Goal: Ask a question

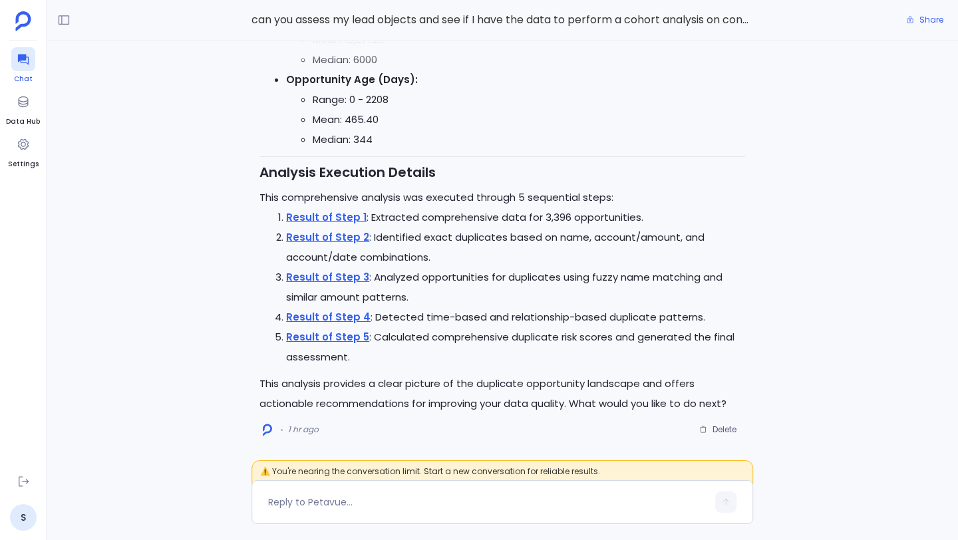
scroll to position [-9371, 0]
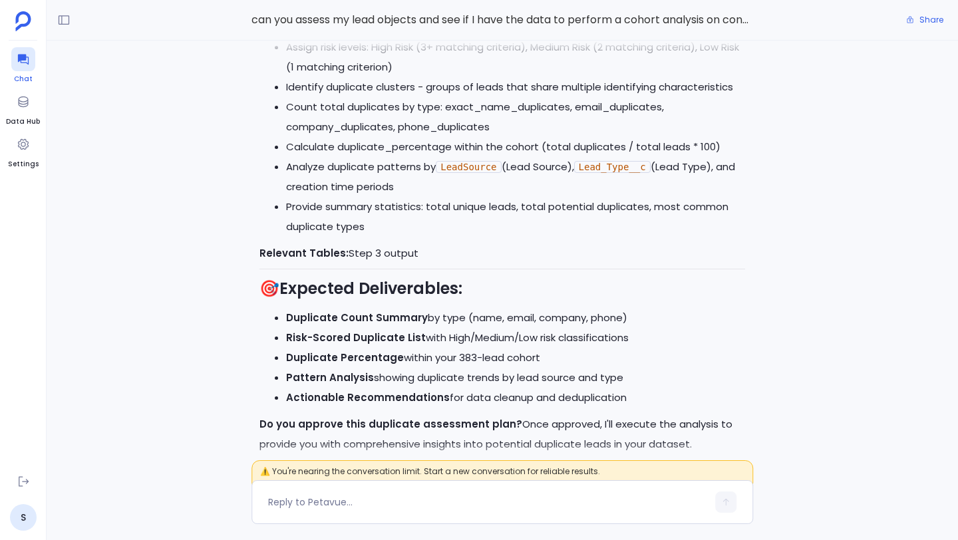
click at [27, 63] on icon at bounding box center [22, 60] width 11 height 11
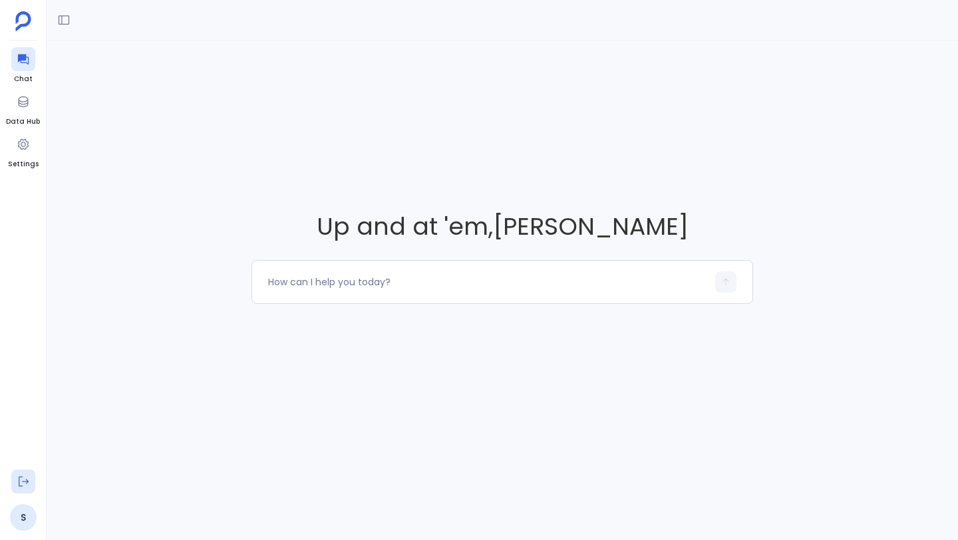
click at [17, 477] on icon at bounding box center [23, 481] width 13 height 13
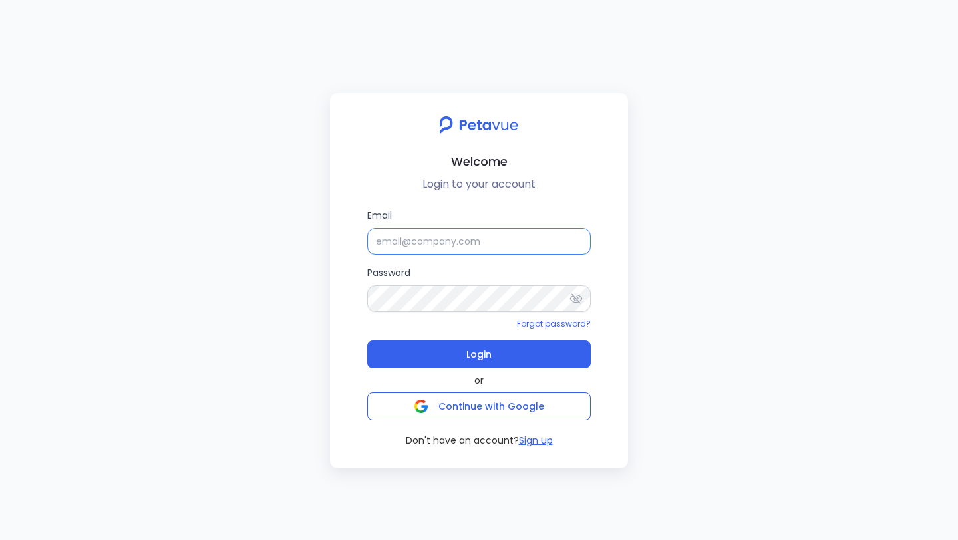
type input "[PERSON_NAME]"
drag, startPoint x: 462, startPoint y: 237, endPoint x: 381, endPoint y: 237, distance: 81.2
click at [381, 237] on input "[PERSON_NAME]" at bounding box center [479, 241] width 224 height 27
click at [463, 243] on input "[PERSON_NAME]" at bounding box center [479, 241] width 224 height 27
drag, startPoint x: 477, startPoint y: 242, endPoint x: 363, endPoint y: 242, distance: 114.5
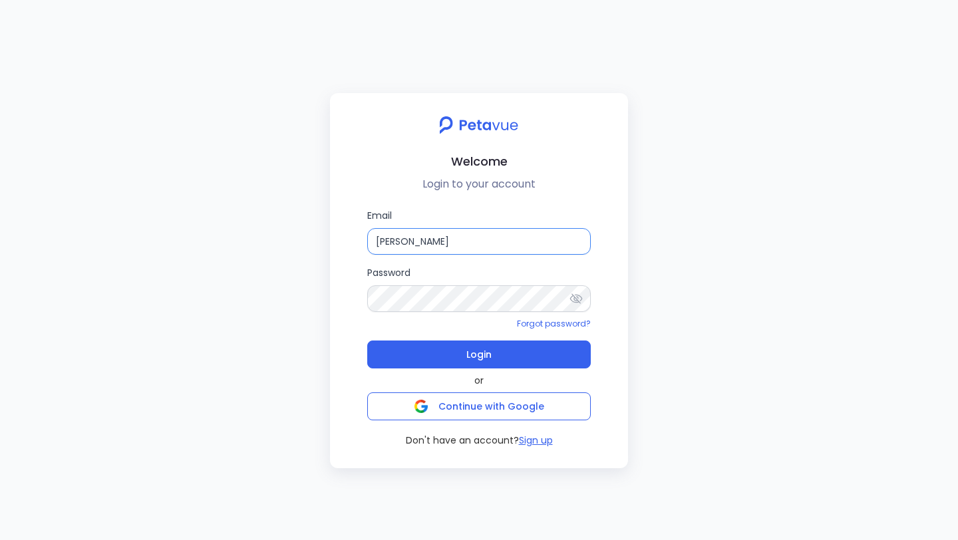
click at [363, 242] on div "Email [PERSON_NAME] Password Forgot password? Login or Continue with Google Don…" at bounding box center [479, 327] width 277 height 239
paste input "[PERSON_NAME][EMAIL_ADDRESS][DOMAIN_NAME]"
type input "[PERSON_NAME][EMAIL_ADDRESS][DOMAIN_NAME]"
click at [344, 294] on div "Email [PERSON_NAME][EMAIL_ADDRESS][DOMAIN_NAME] Password Forgot password? Login…" at bounding box center [479, 327] width 277 height 239
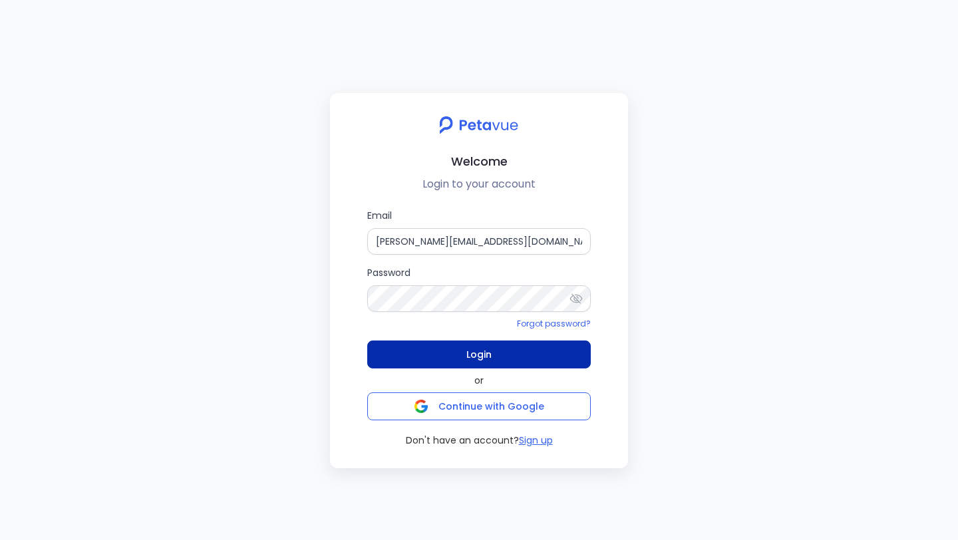
click at [417, 358] on button "Login" at bounding box center [479, 355] width 224 height 28
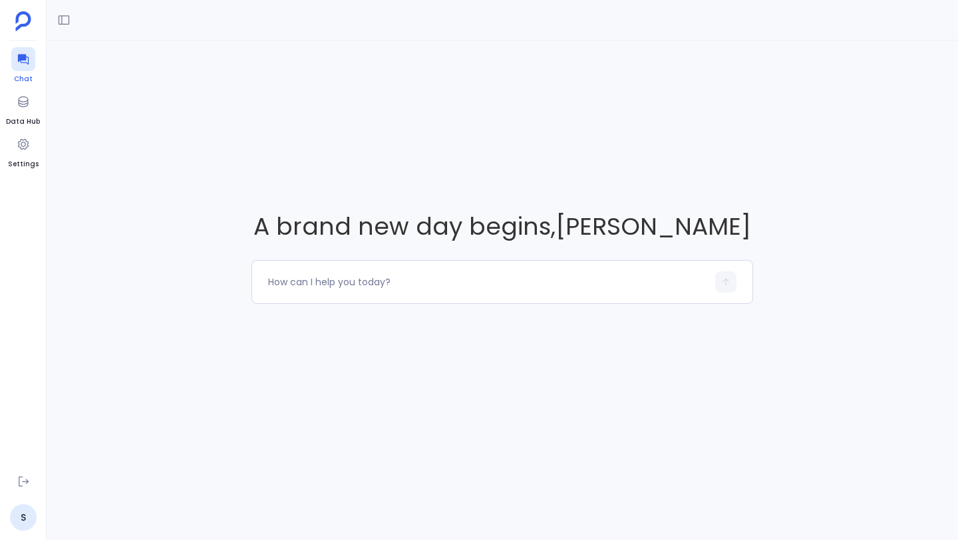
click at [27, 69] on div at bounding box center [23, 59] width 24 height 24
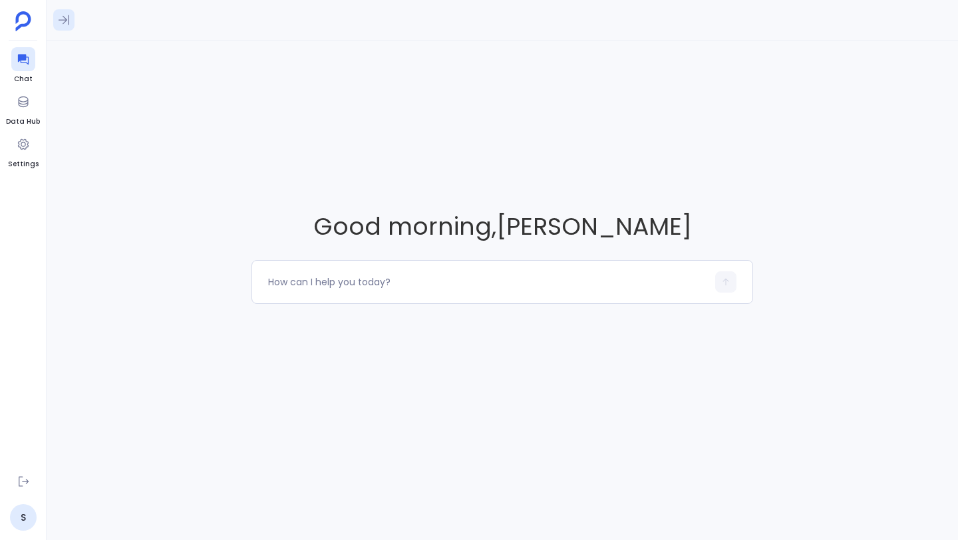
click at [67, 23] on icon at bounding box center [63, 19] width 13 height 13
click at [70, 21] on icon at bounding box center [63, 19] width 13 height 13
click at [291, 282] on textarea at bounding box center [487, 282] width 439 height 13
click at [387, 281] on textarea at bounding box center [487, 282] width 439 height 13
click at [20, 112] on div at bounding box center [23, 102] width 24 height 24
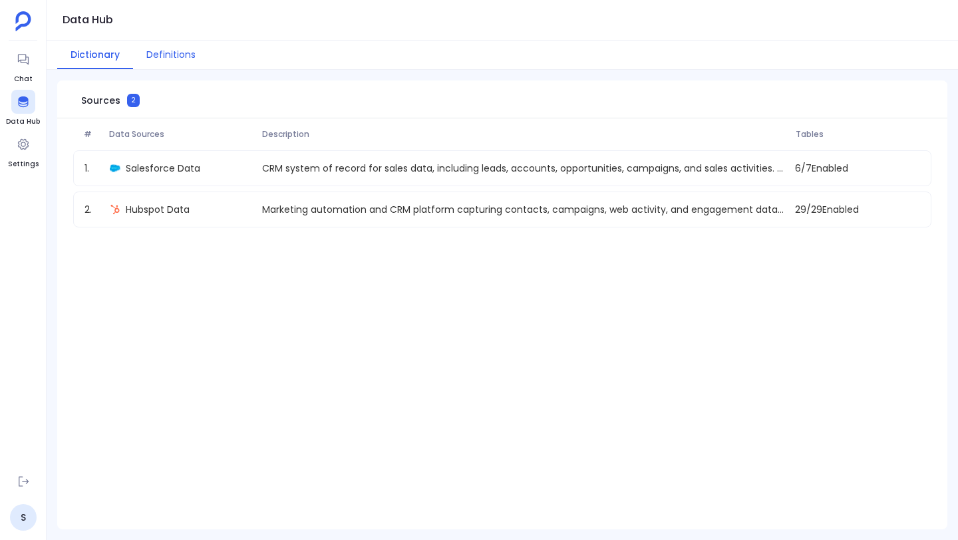
click at [166, 62] on button "Definitions" at bounding box center [171, 55] width 76 height 29
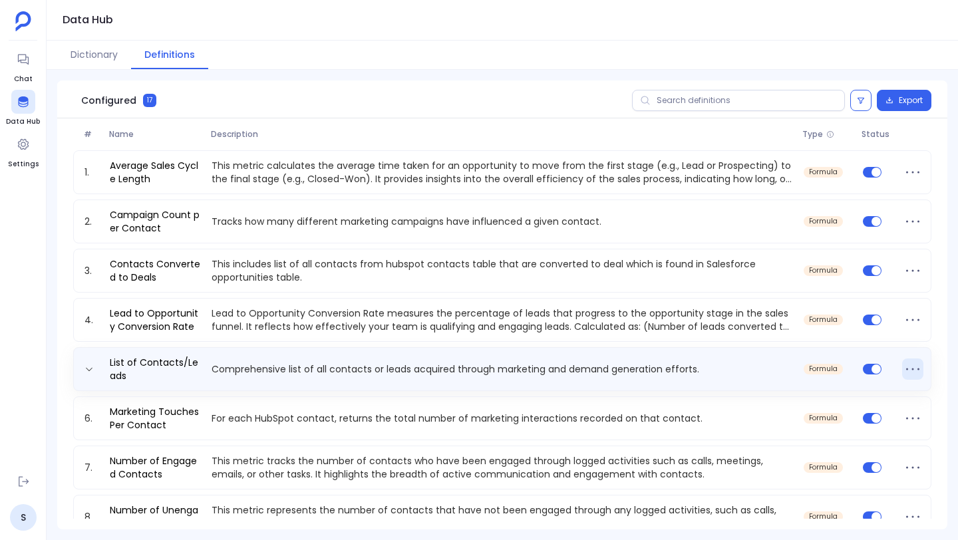
click at [907, 365] on icon at bounding box center [912, 369] width 21 height 21
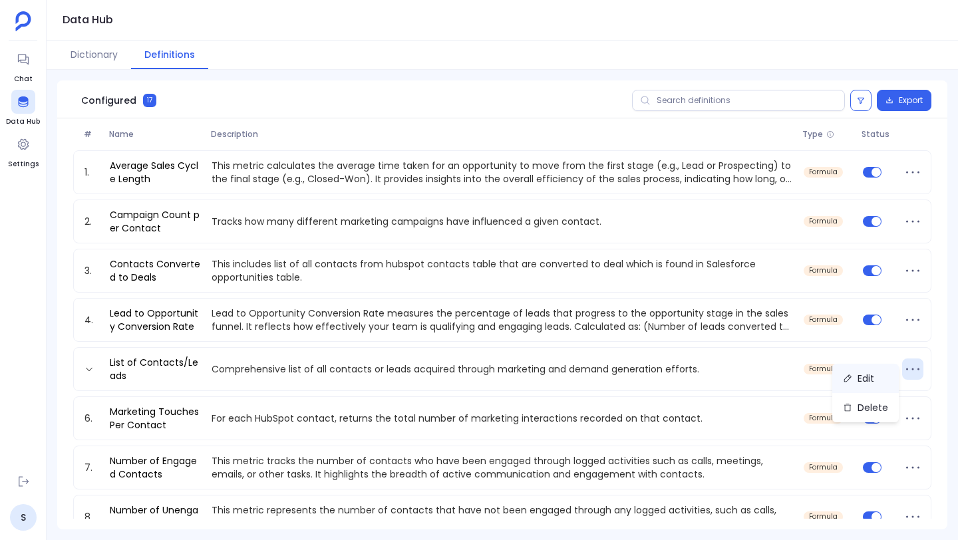
click at [874, 377] on button "Edit" at bounding box center [866, 378] width 67 height 29
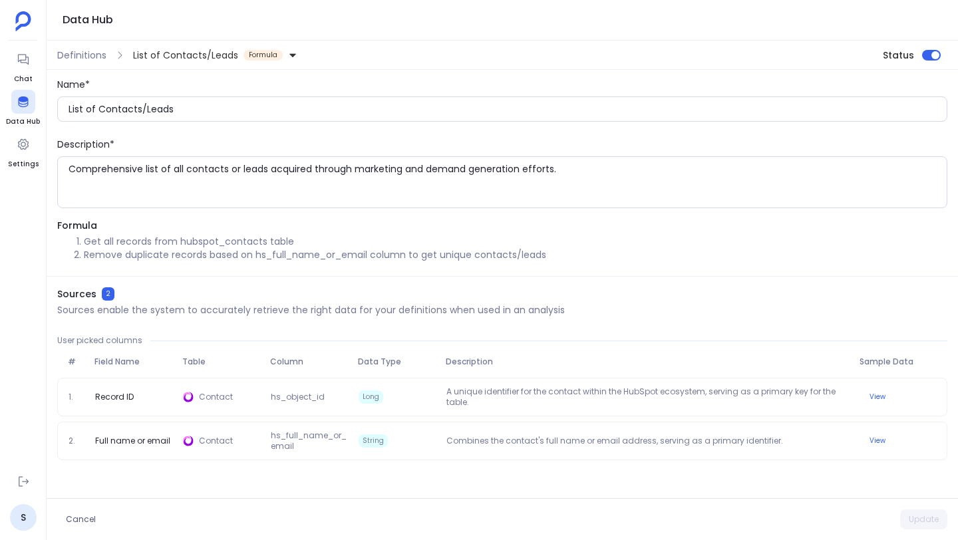
click at [290, 55] on icon at bounding box center [293, 54] width 7 height 3
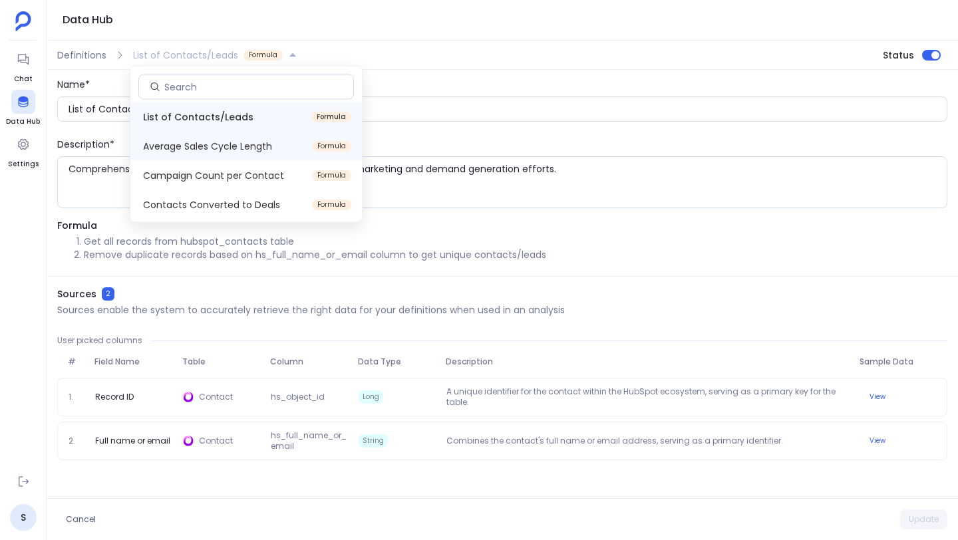
click at [244, 138] on span "Average Sales Cycle Length Formula" at bounding box center [246, 146] width 232 height 29
type input "Average Sales Cycle Length"
type textarea "This metric calculates the average time taken for an opportunity to move from t…"
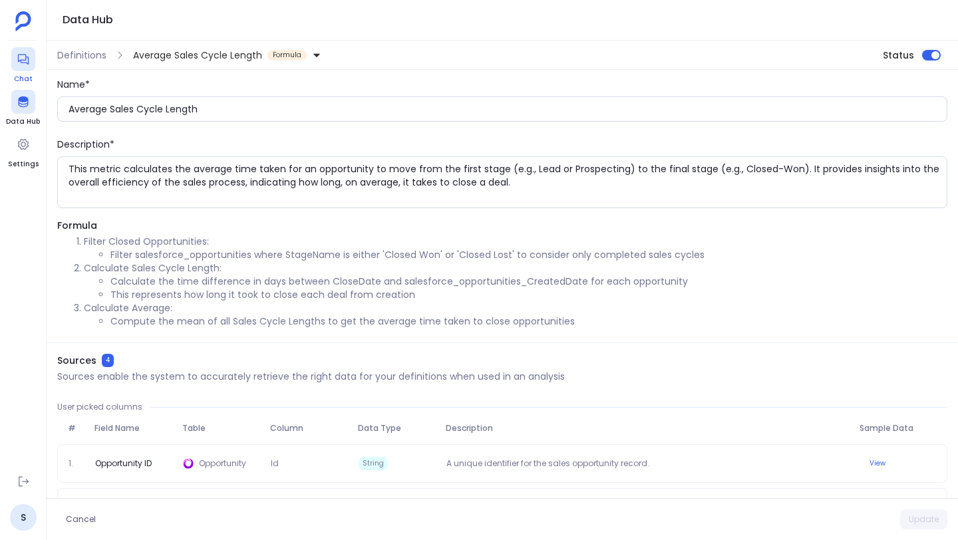
click at [28, 55] on icon at bounding box center [23, 59] width 13 height 13
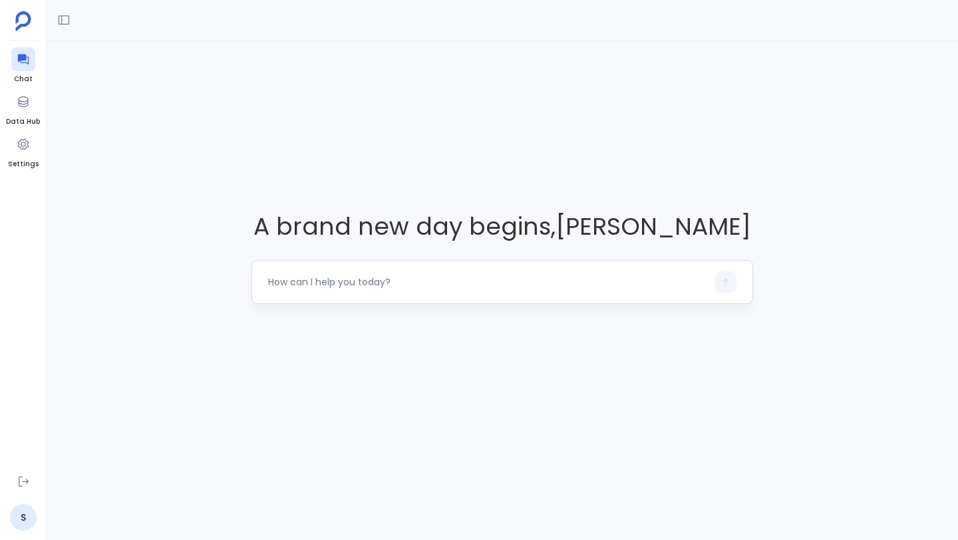
click at [349, 276] on textarea at bounding box center [487, 282] width 439 height 13
click at [464, 272] on div at bounding box center [487, 282] width 439 height 21
click at [455, 278] on textarea at bounding box center [487, 282] width 439 height 13
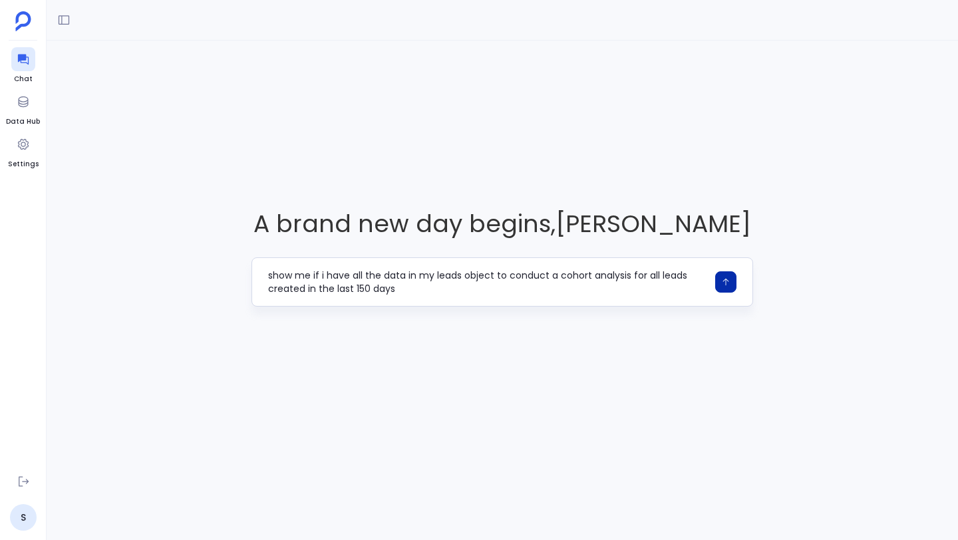
type textarea "show me if i have all the data in my leads object to conduct a cohort analysis …"
click at [729, 280] on icon "button" at bounding box center [725, 282] width 9 height 9
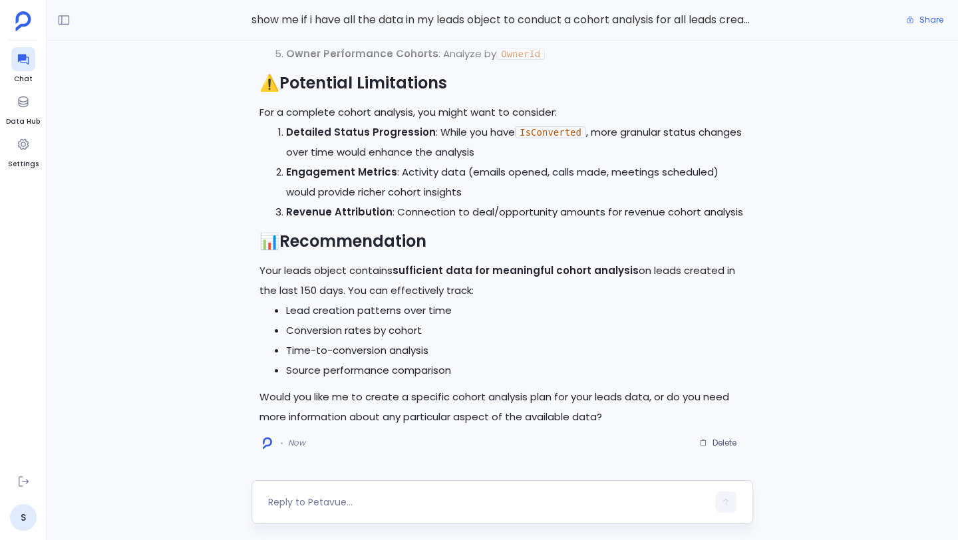
click at [356, 498] on textarea at bounding box center [487, 502] width 439 height 13
type textarea "yes"
click at [716, 502] on button "button" at bounding box center [725, 502] width 21 height 21
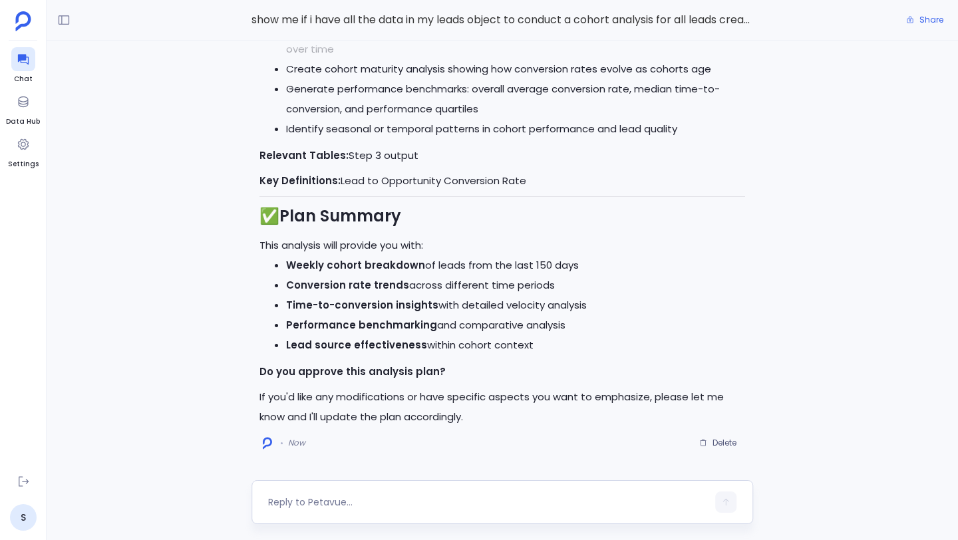
click at [494, 494] on div at bounding box center [487, 502] width 439 height 21
click at [393, 496] on textarea at bounding box center [487, 502] width 439 height 13
type textarea "approve"
click at [727, 506] on icon "button" at bounding box center [725, 502] width 9 height 9
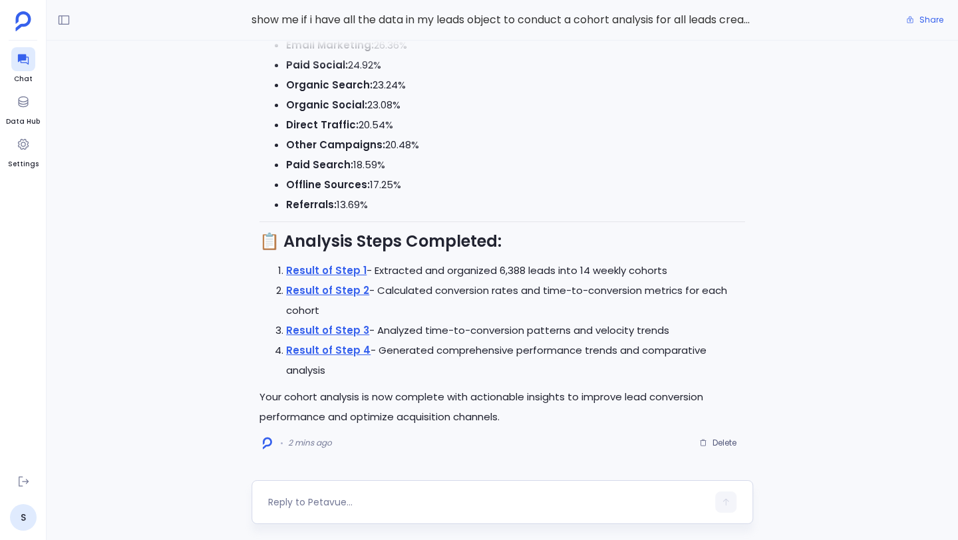
click at [516, 502] on textarea at bounding box center [487, 502] width 439 height 13
type textarea "b"
click at [23, 62] on icon at bounding box center [23, 59] width 13 height 13
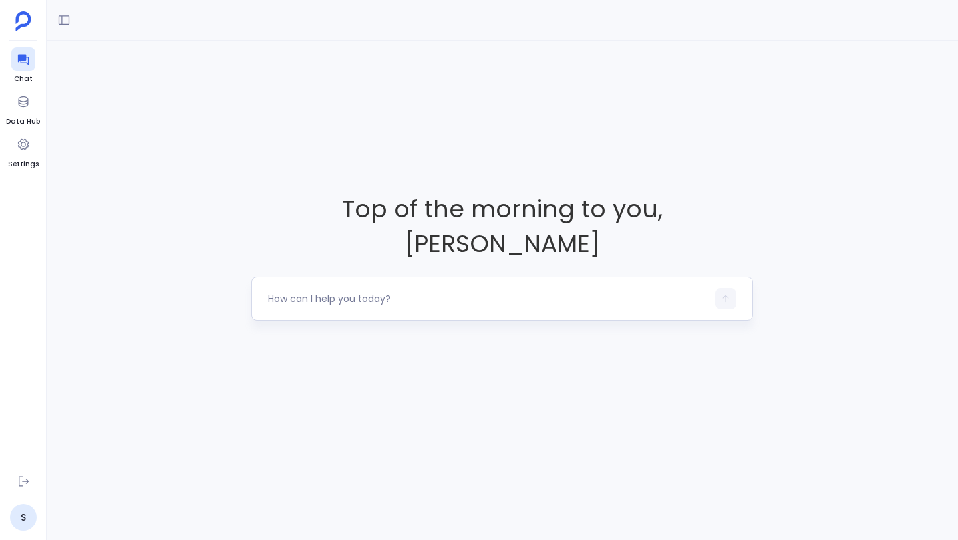
click at [319, 292] on textarea at bounding box center [487, 298] width 439 height 13
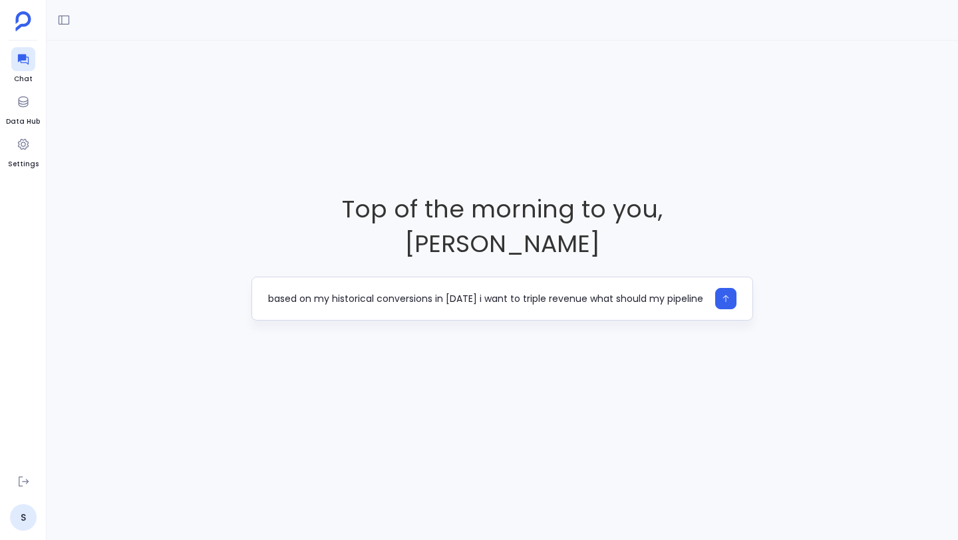
click at [578, 292] on textarea "based on my historical conversions in 2024 i want to triple revenue what should…" at bounding box center [487, 298] width 439 height 13
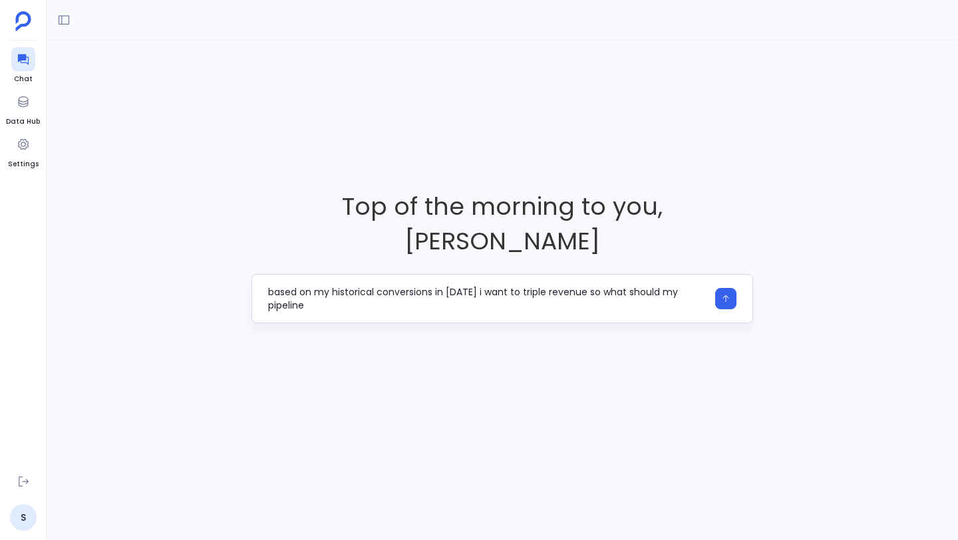
click at [570, 287] on textarea "based on my historical conversions in 2024 i want to triple revenue so what sho…" at bounding box center [487, 299] width 439 height 27
click at [435, 286] on textarea "based on my historical conversions in 2024 i want to triple revenue so what sho…" at bounding box center [487, 299] width 439 height 27
click at [487, 293] on textarea "based on my historical conversions and closed revenue in 2024 i want to triple …" at bounding box center [487, 299] width 439 height 27
type textarea "based on my historical conversions and closed revenue in 2024 i want to triple …"
click at [732, 288] on button "button" at bounding box center [725, 298] width 21 height 21
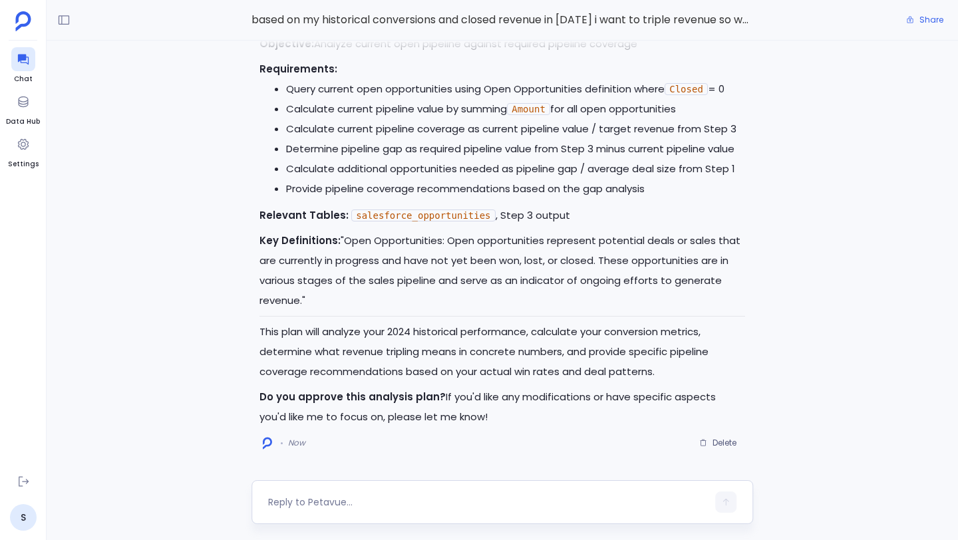
click at [459, 496] on textarea at bounding box center [487, 502] width 439 height 13
type textarea "approve"
click at [721, 502] on icon "button" at bounding box center [725, 502] width 9 height 9
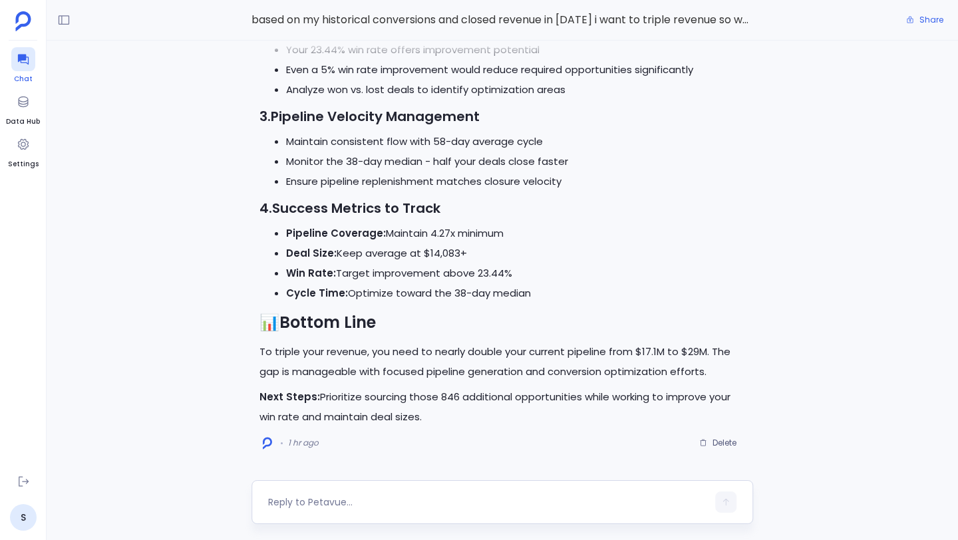
click at [25, 56] on icon at bounding box center [22, 60] width 11 height 11
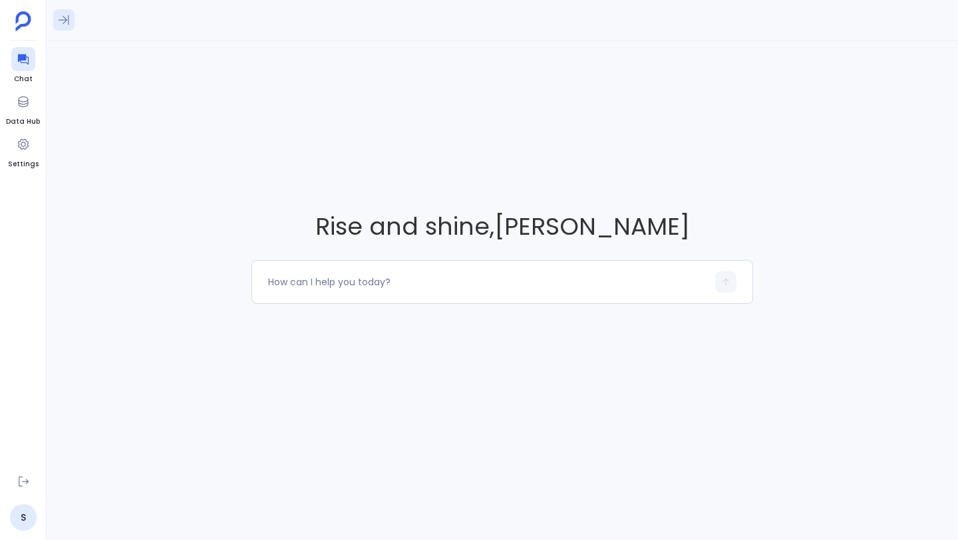
click at [65, 24] on icon at bounding box center [63, 19] width 13 height 13
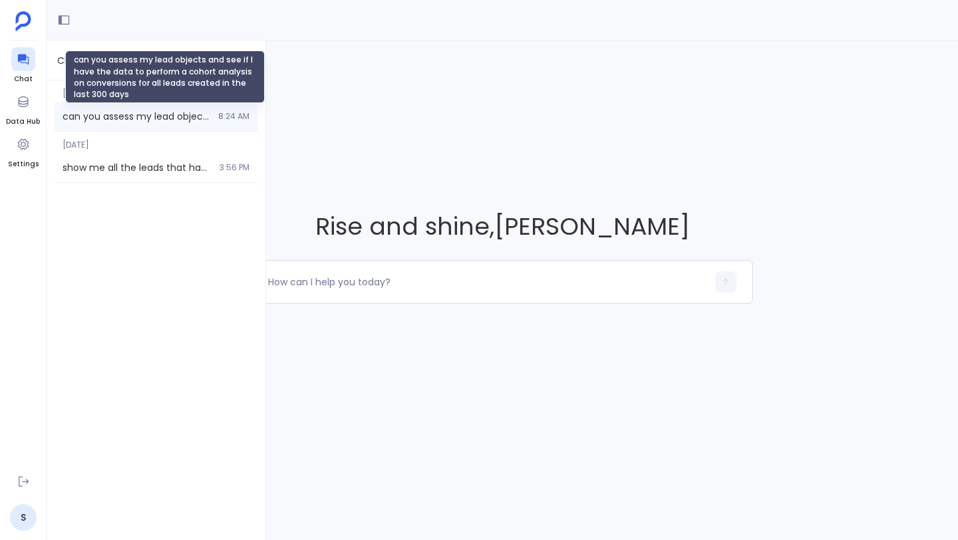
click at [104, 110] on span "can you assess my lead objects and see if I have the data to perform a cohort a…" at bounding box center [137, 116] width 148 height 13
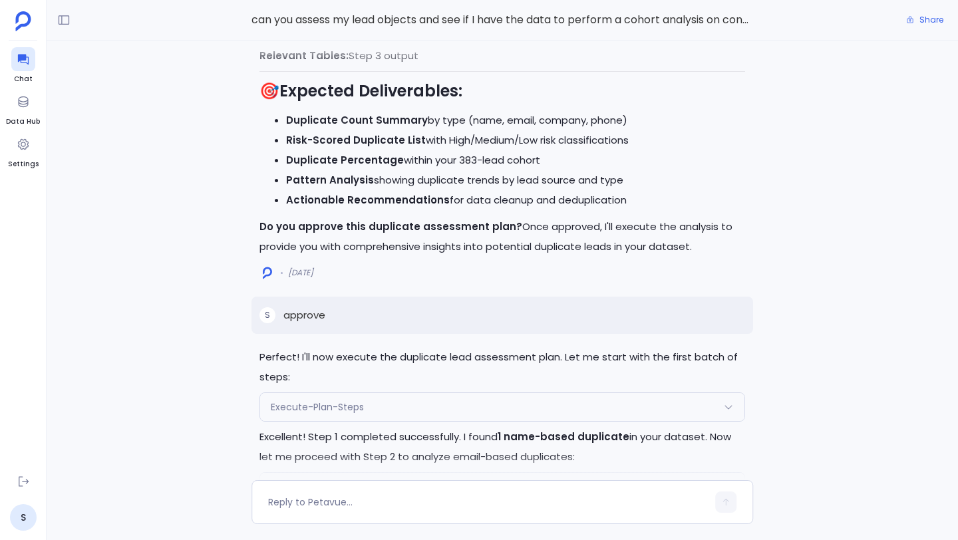
scroll to position [-9098, 0]
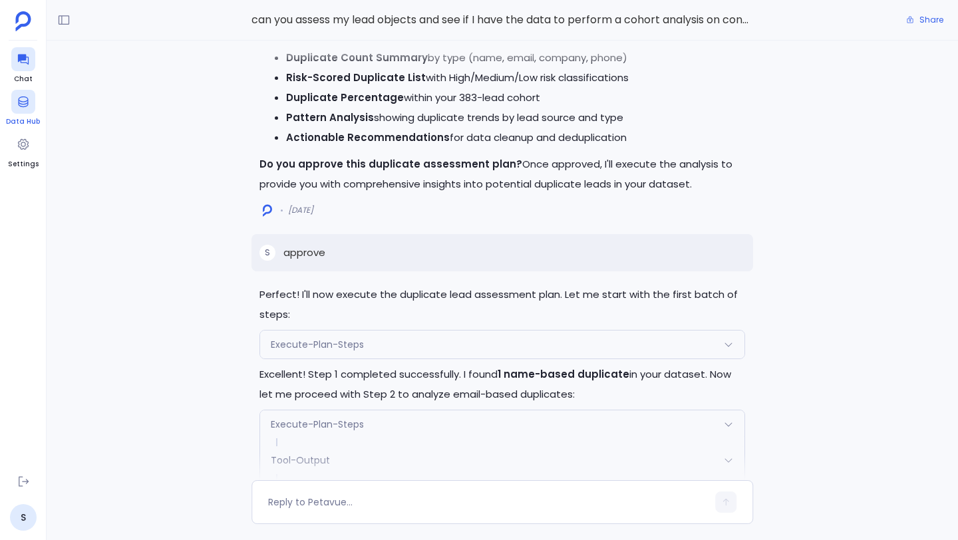
click at [24, 108] on div at bounding box center [23, 102] width 24 height 24
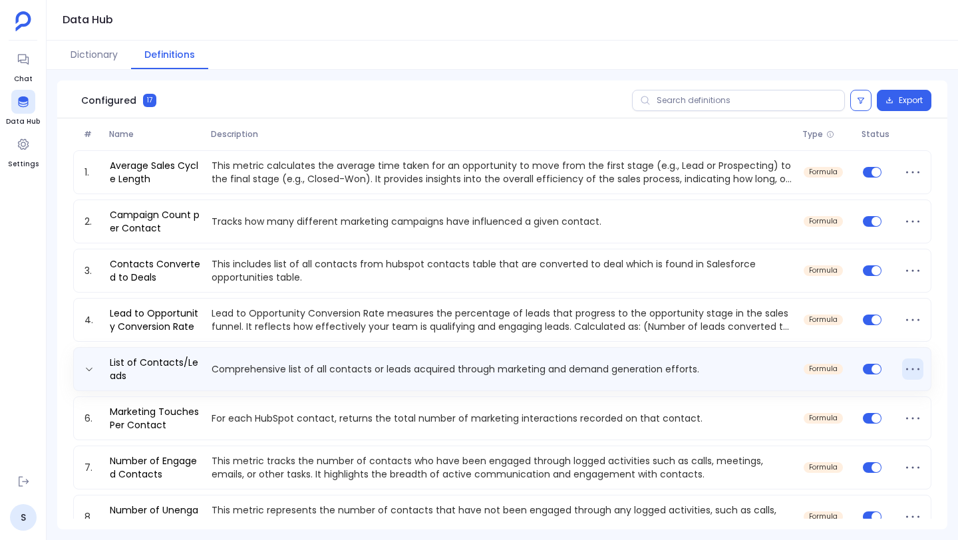
click at [910, 368] on icon at bounding box center [912, 369] width 21 height 21
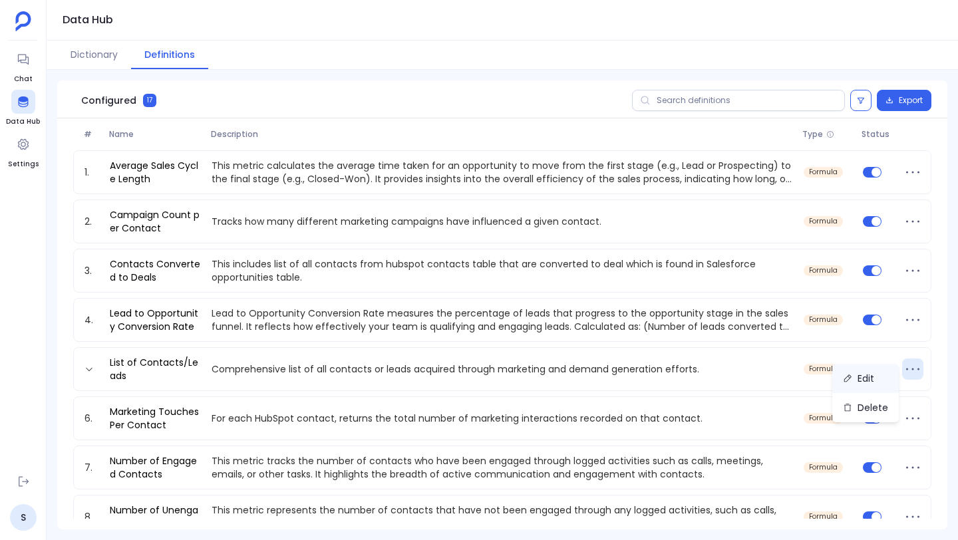
click at [866, 380] on button "Edit" at bounding box center [866, 378] width 67 height 29
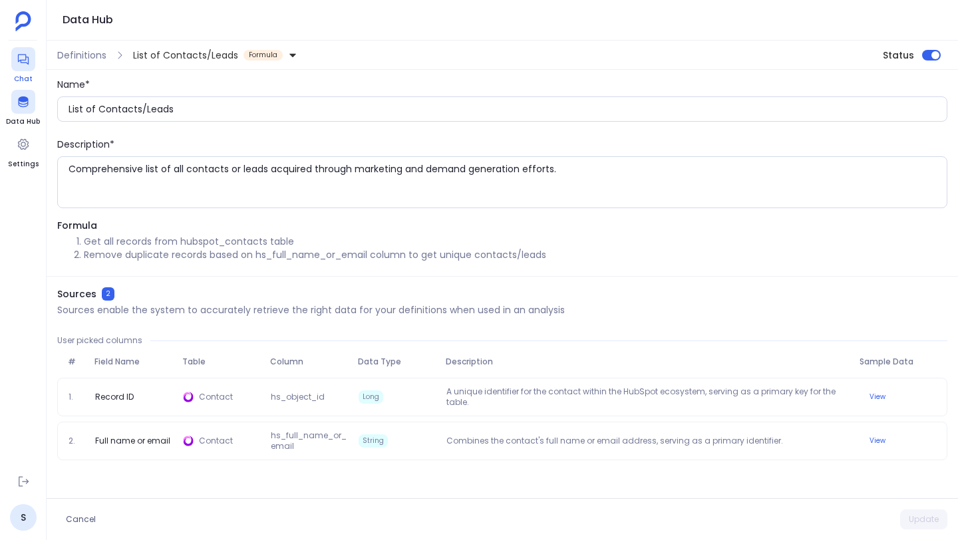
click at [25, 69] on div at bounding box center [23, 59] width 24 height 24
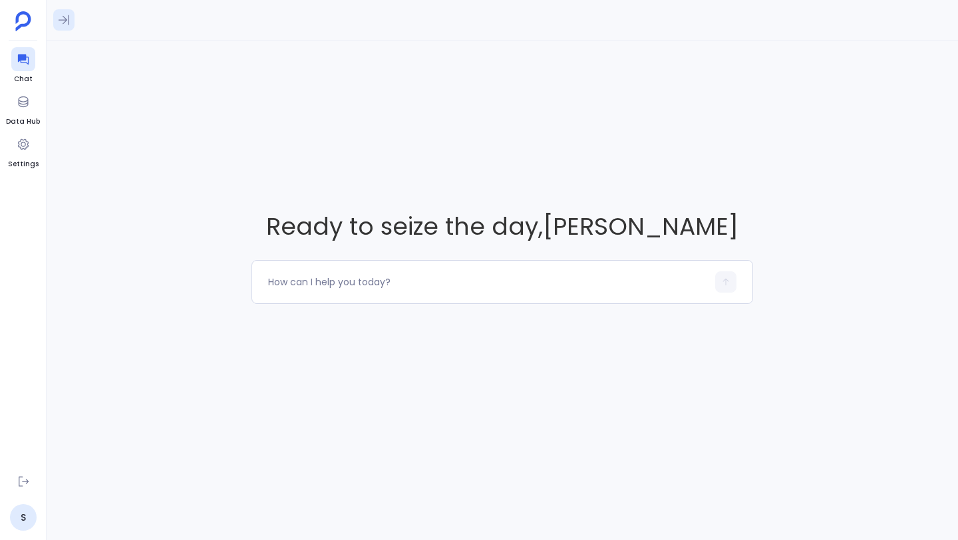
click at [65, 23] on icon at bounding box center [63, 19] width 13 height 13
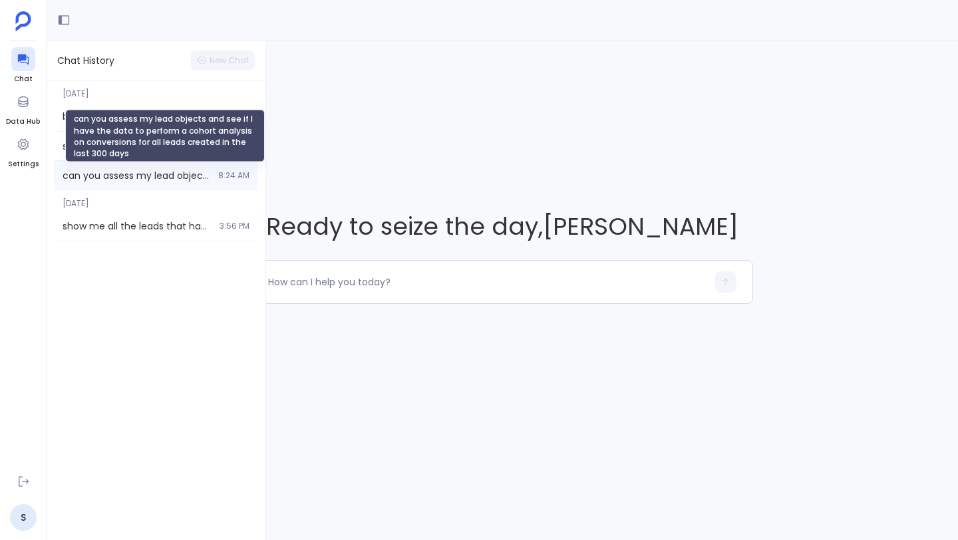
click at [124, 171] on span "can you assess my lead objects and see if I have the data to perform a cohort a…" at bounding box center [137, 175] width 148 height 13
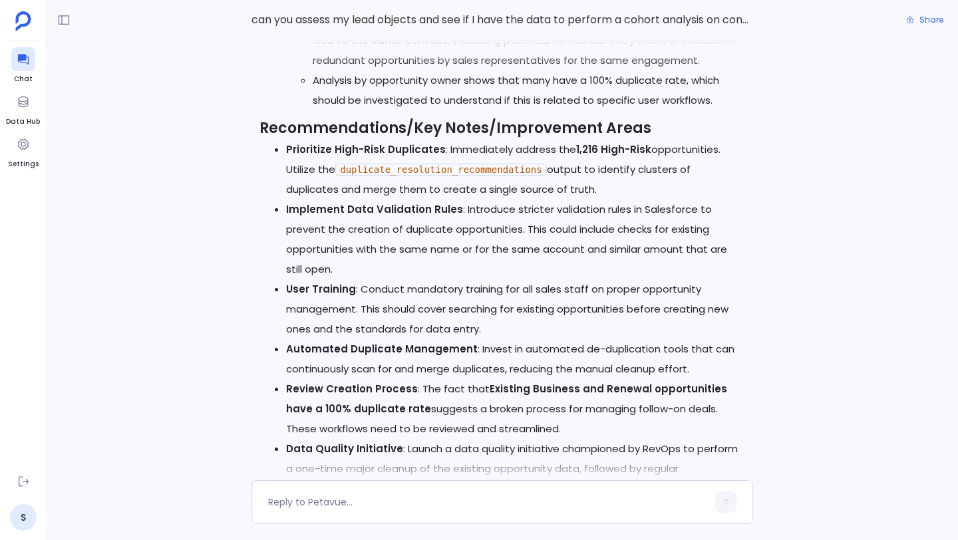
scroll to position [-813, 0]
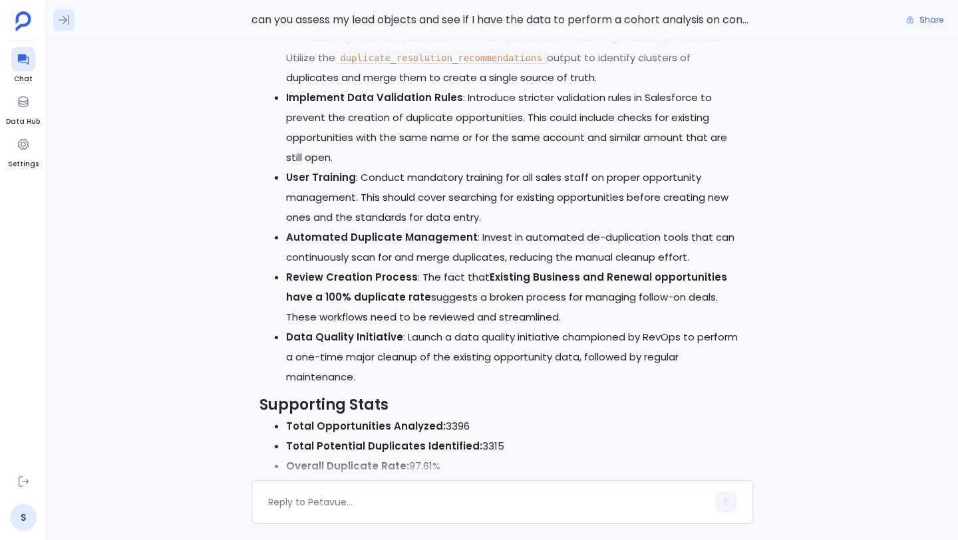
click at [65, 23] on icon at bounding box center [63, 19] width 13 height 13
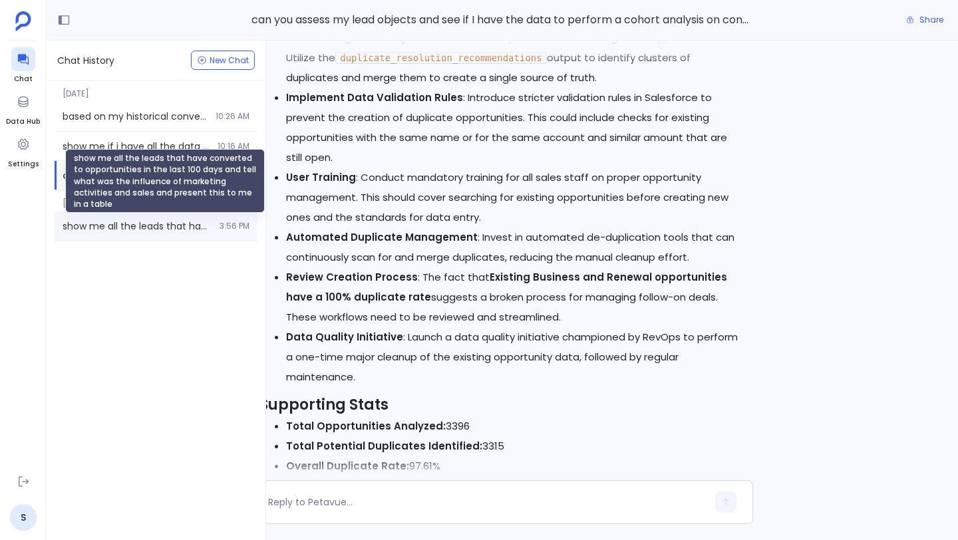
click at [114, 224] on span "show me all the leads that have converted to opportunities in the last 100 days…" at bounding box center [137, 226] width 149 height 13
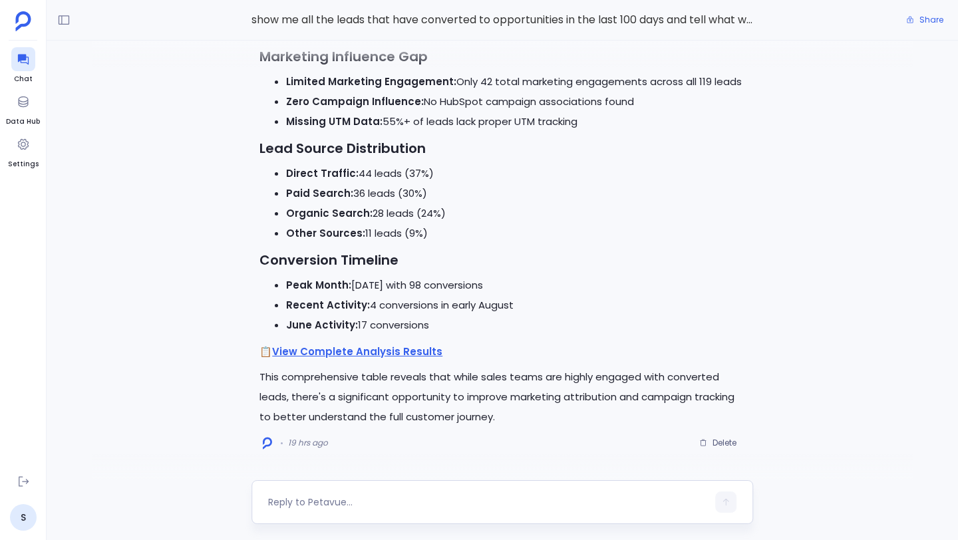
click at [367, 489] on div at bounding box center [503, 503] width 502 height 44
click at [363, 499] on textarea at bounding box center [487, 502] width 439 height 13
type textarea "c"
type textarea "show me this analysis by segment"
click at [720, 506] on button "button" at bounding box center [725, 502] width 21 height 21
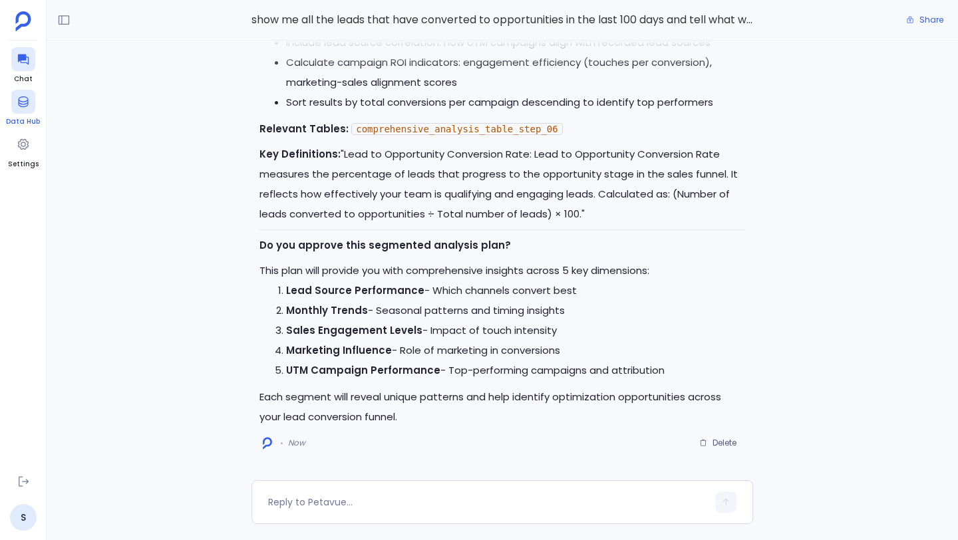
click at [17, 107] on icon at bounding box center [23, 101] width 13 height 13
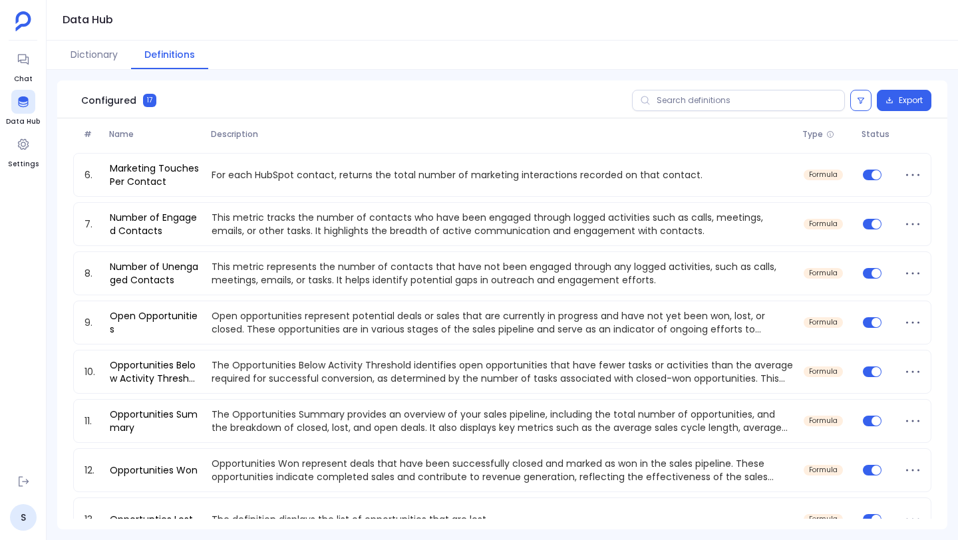
scroll to position [277, 0]
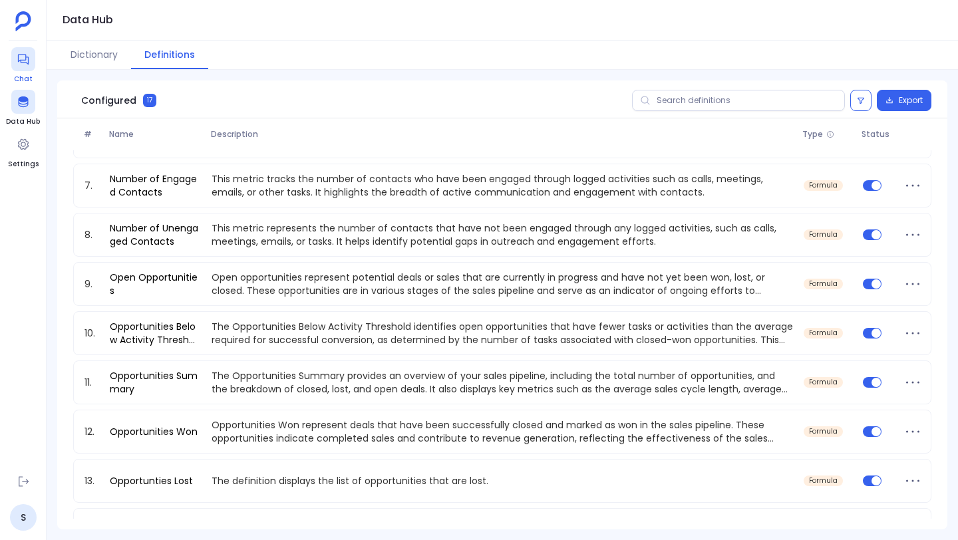
click at [28, 74] on span "Chat" at bounding box center [23, 79] width 24 height 11
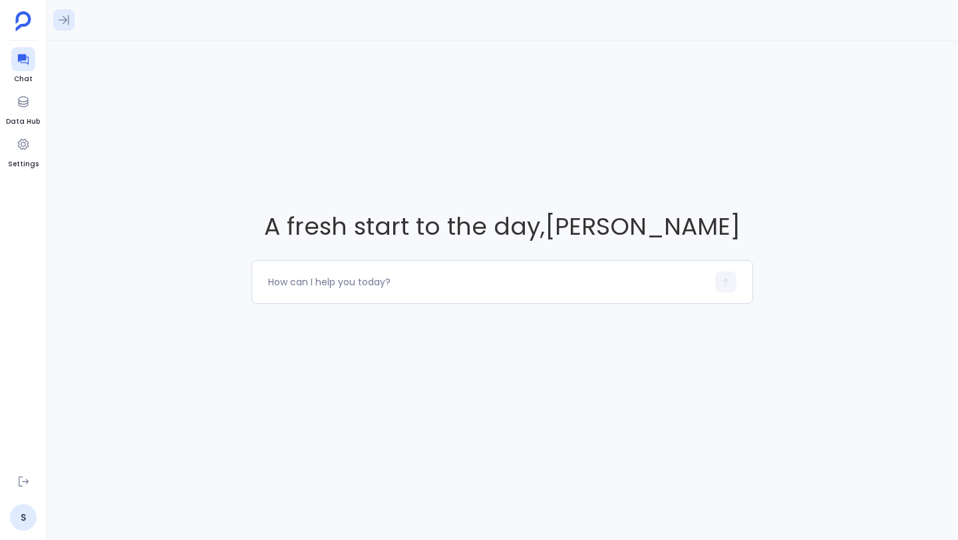
click at [71, 19] on button at bounding box center [63, 19] width 21 height 21
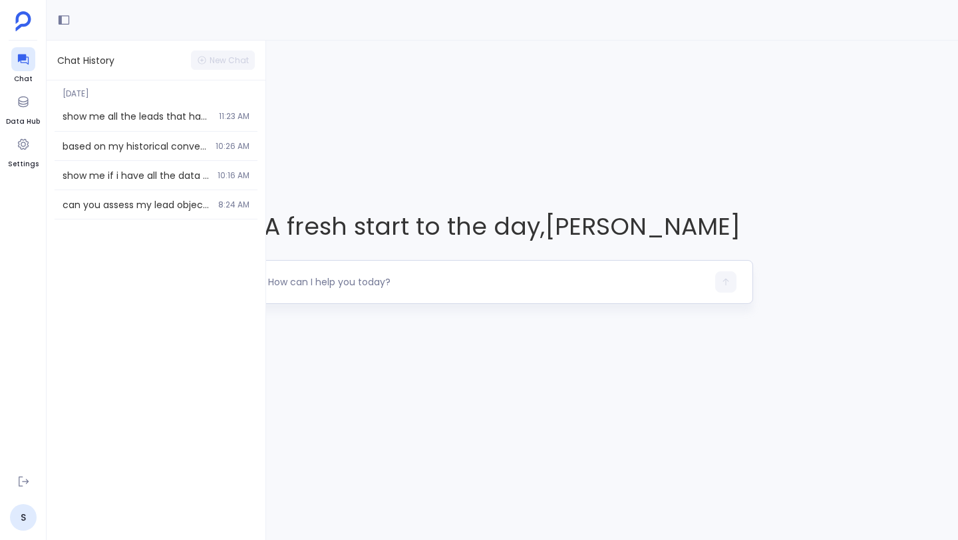
click at [353, 278] on textarea at bounding box center [487, 282] width 439 height 13
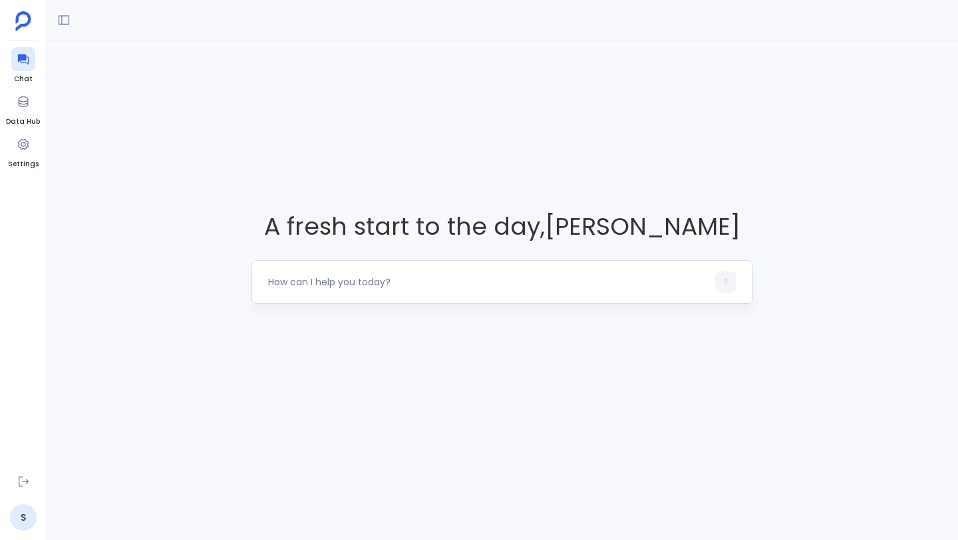
click at [351, 282] on textarea at bounding box center [487, 282] width 439 height 13
type textarea "s"
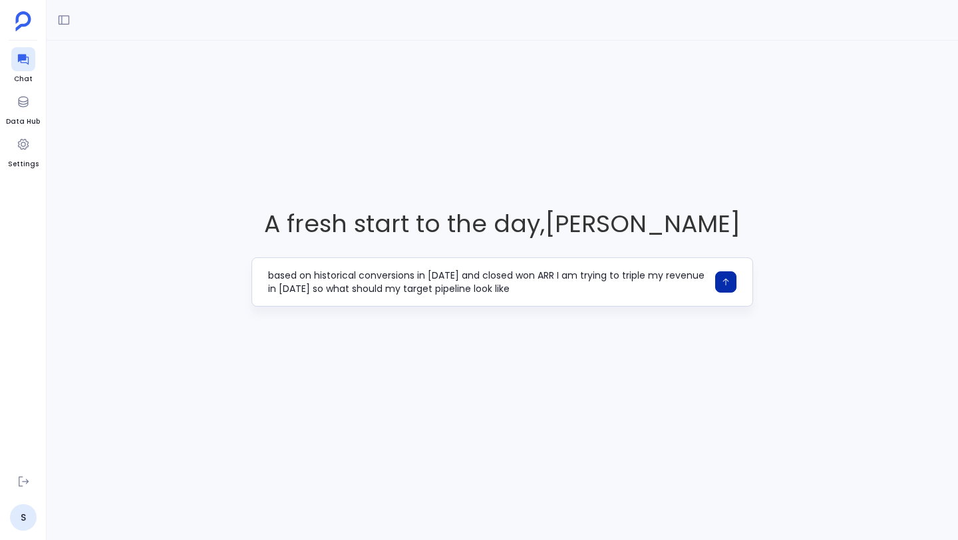
type textarea "based on historical conversions in 2024 and closed won ARR I am trying to tripl…"
click at [723, 287] on button "button" at bounding box center [725, 282] width 21 height 21
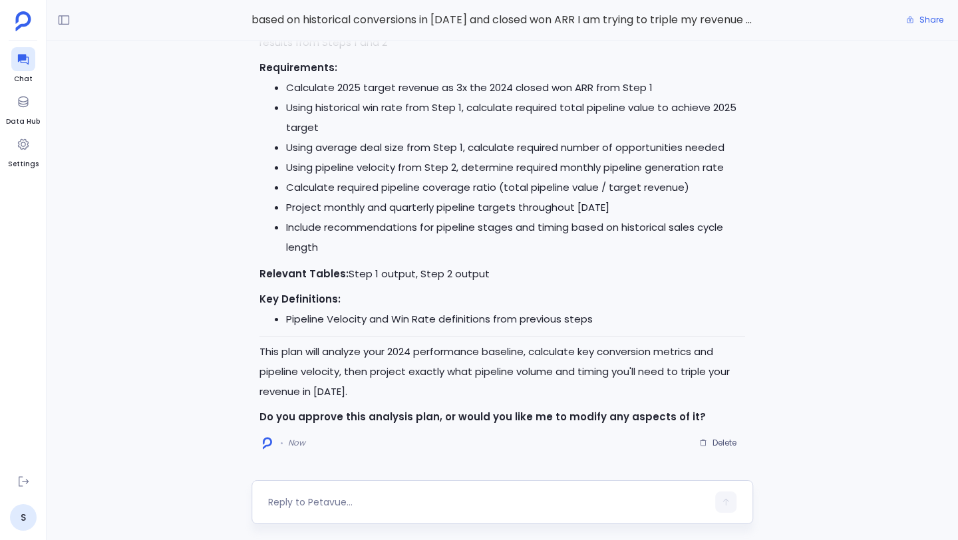
click at [490, 502] on textarea at bounding box center [487, 502] width 439 height 13
type textarea "approve"
click at [729, 504] on icon "button" at bounding box center [725, 502] width 9 height 9
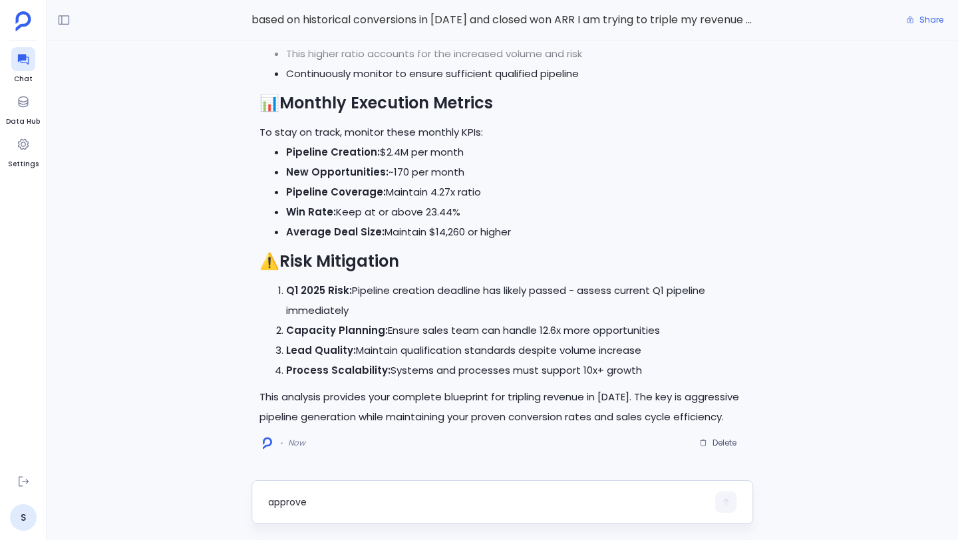
click at [385, 496] on textarea "approve" at bounding box center [487, 502] width 439 height 13
type textarea "i"
